Goal: Navigation & Orientation: Find specific page/section

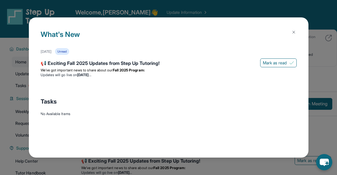
click at [187, 10] on div "What's New [DATE] Unread 📢 Exciting Fall 2025 Updates from Step Up Tutoring! [P…" at bounding box center [168, 87] width 337 height 175
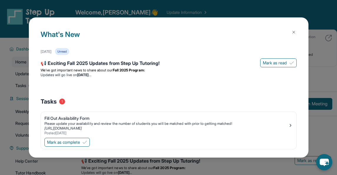
click at [295, 33] on img at bounding box center [294, 32] width 5 height 5
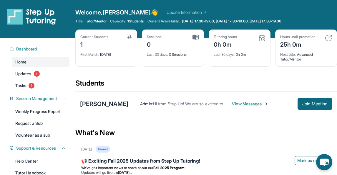
click at [240, 106] on span "View Messages" at bounding box center [250, 104] width 37 height 6
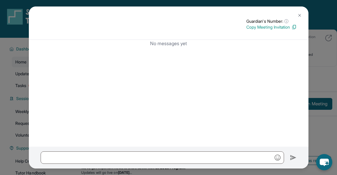
click at [321, 58] on div "Guardian's Number: ⓘ This isn't the guardian's real number — it's a private for…" at bounding box center [168, 87] width 337 height 175
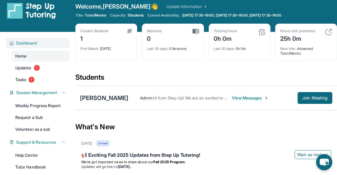
scroll to position [3, 0]
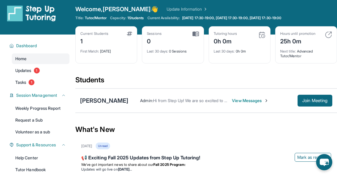
click at [200, 31] on div "Sessions 0 Last 30 days : 0 Sessions" at bounding box center [173, 44] width 62 height 37
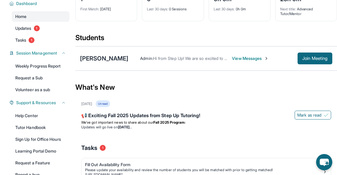
scroll to position [42, 0]
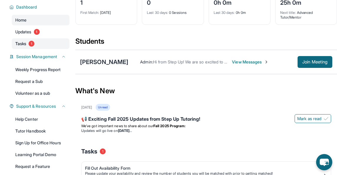
click at [27, 44] on link "Tasks 1" at bounding box center [41, 43] width 58 height 11
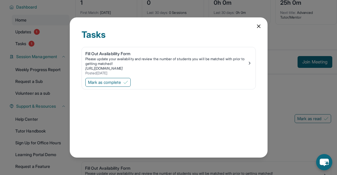
click at [266, 29] on div "Tasks Fill Out Availability Form Please update your availability and review the…" at bounding box center [169, 87] width 198 height 140
click at [259, 28] on icon at bounding box center [259, 26] width 6 height 6
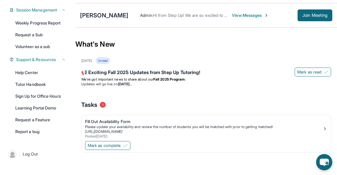
scroll to position [88, 0]
click at [40, 74] on link "Help Center" at bounding box center [41, 72] width 58 height 11
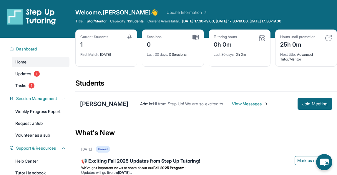
scroll to position [0, 0]
click at [96, 23] on span "Tutor/Mentor" at bounding box center [96, 21] width 22 height 5
click at [36, 49] on span "Dashboard" at bounding box center [26, 49] width 21 height 6
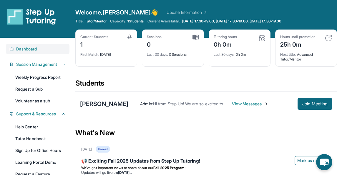
click at [34, 49] on span "Dashboard" at bounding box center [26, 49] width 21 height 6
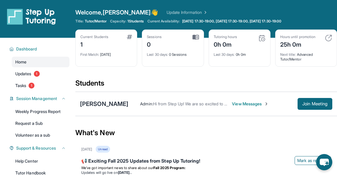
click at [25, 68] on div "Home Updates 1 Tasks 1" at bounding box center [41, 74] width 58 height 34
click at [24, 74] on span "Updates" at bounding box center [23, 74] width 16 height 6
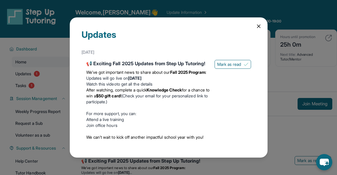
click at [262, 25] on icon at bounding box center [259, 26] width 6 height 6
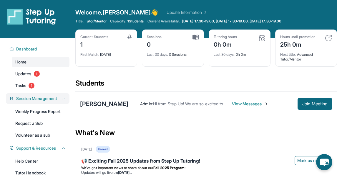
click at [39, 101] on span "Session Management" at bounding box center [36, 98] width 41 height 6
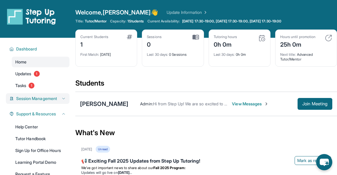
click at [39, 101] on span "Session Management" at bounding box center [36, 98] width 41 height 6
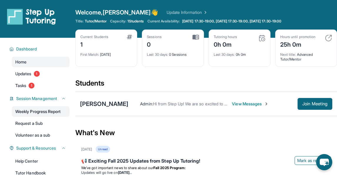
click at [41, 111] on link "Weekly Progress Report" at bounding box center [41, 111] width 58 height 11
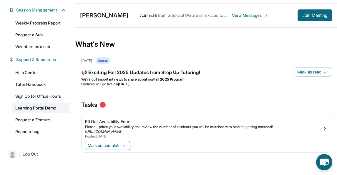
scroll to position [88, 0]
click at [29, 109] on link "Learning Portal Demo" at bounding box center [41, 107] width 58 height 11
click at [52, 110] on link "Learning Portal Demo" at bounding box center [41, 107] width 58 height 11
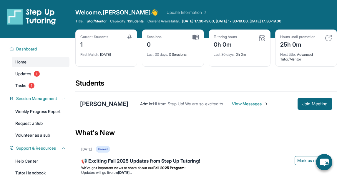
scroll to position [0, 0]
click at [51, 20] on img at bounding box center [31, 16] width 49 height 16
click at [29, 72] on span "Updates" at bounding box center [23, 74] width 16 height 6
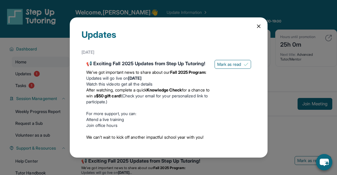
click at [27, 84] on div "Updates August 27th 📢 Exciting Fall 2025 Updates from Step Up Tutoring! We’ve g…" at bounding box center [168, 87] width 337 height 175
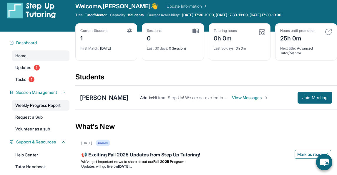
scroll to position [8, 0]
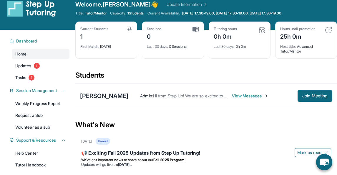
click at [78, 95] on div "Zihao Huang Admin : Hi from Step Up! We are so excited to match you with one an…" at bounding box center [206, 96] width 262 height 24
click at [235, 99] on div "Admin : Hi from Step Up! We are so excited to match you with one another. As an…" at bounding box center [230, 96] width 204 height 12
click at [234, 97] on span "View Messages" at bounding box center [250, 96] width 37 height 6
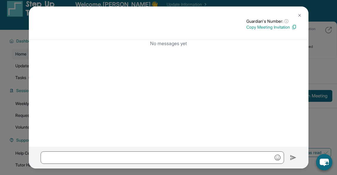
click at [298, 15] on img at bounding box center [299, 15] width 5 height 5
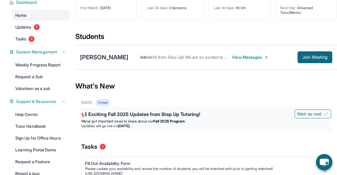
scroll to position [88, 0]
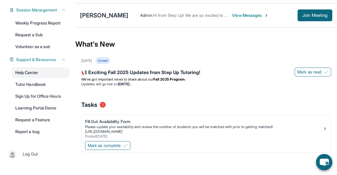
click at [40, 73] on link "Help Center" at bounding box center [41, 72] width 58 height 11
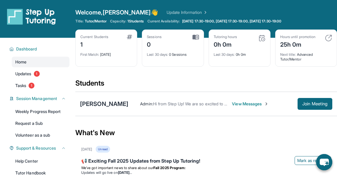
scroll to position [0, 0]
click at [167, 10] on link "Update Information" at bounding box center [187, 12] width 41 height 6
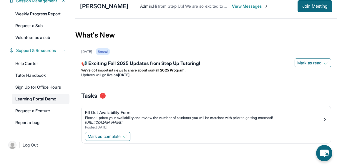
scroll to position [97, 0]
click at [31, 100] on link "Learning Portal Demo" at bounding box center [41, 98] width 58 height 11
